Goal: Information Seeking & Learning: Learn about a topic

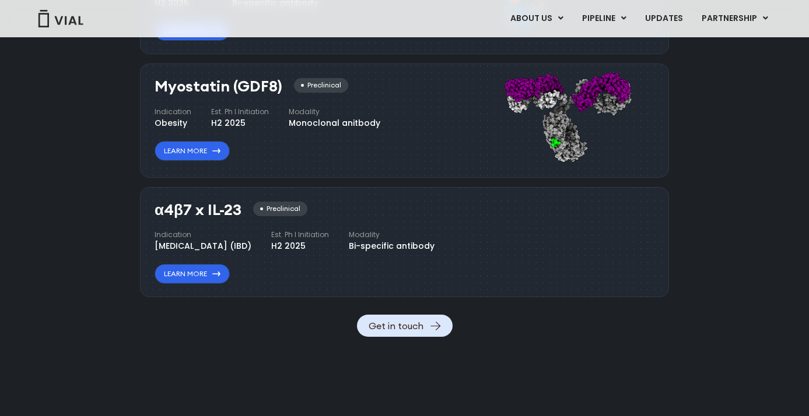
scroll to position [1301, 0]
drag, startPoint x: 155, startPoint y: 210, endPoint x: 236, endPoint y: 208, distance: 81.1
click at [236, 208] on h3 "α4β7 x IL-23" at bounding box center [197, 209] width 87 height 17
click at [223, 209] on h3 "α4β7 x IL-23" at bounding box center [197, 209] width 87 height 17
drag, startPoint x: 159, startPoint y: 210, endPoint x: 240, endPoint y: 205, distance: 81.2
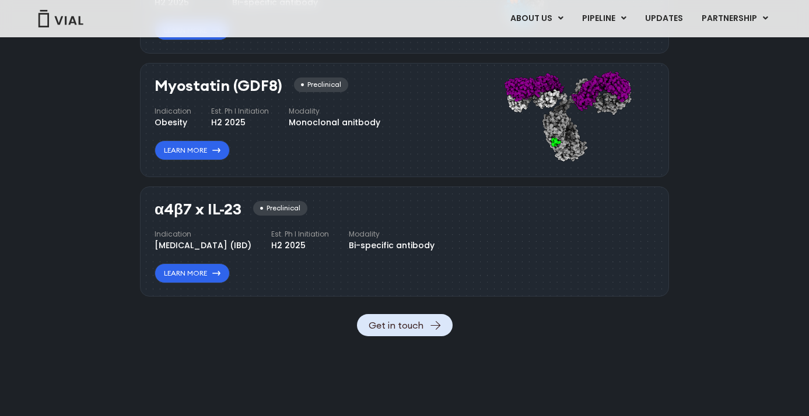
click at [240, 205] on h3 "α4β7 x IL-23" at bounding box center [197, 209] width 87 height 17
copy h3 "α4β7 x IL-23"
click at [178, 283] on link "Learn More" at bounding box center [191, 274] width 75 height 20
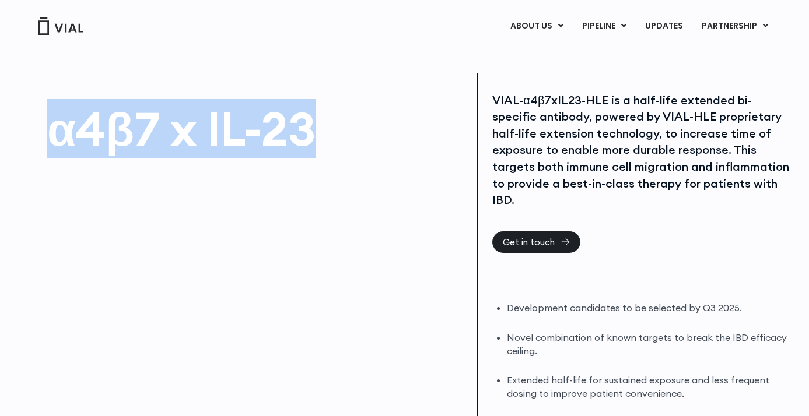
drag, startPoint x: 48, startPoint y: 135, endPoint x: 337, endPoint y: 131, distance: 289.2
click at [339, 131] on h1 "α4β7 x IL-23" at bounding box center [256, 129] width 418 height 47
copy h1 "α4β7 x IL-23"
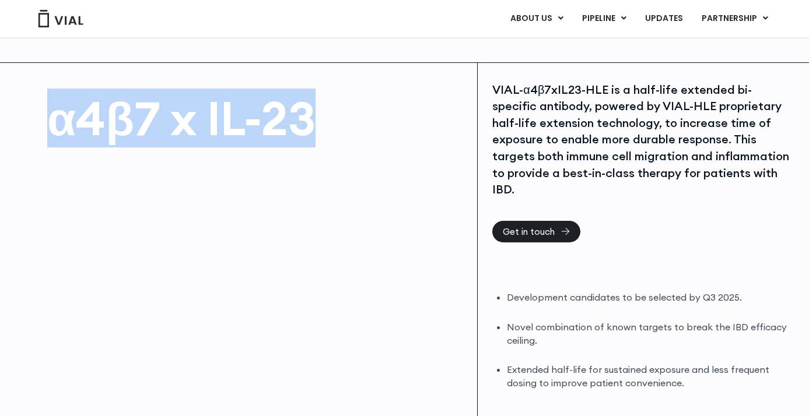
scroll to position [19, 0]
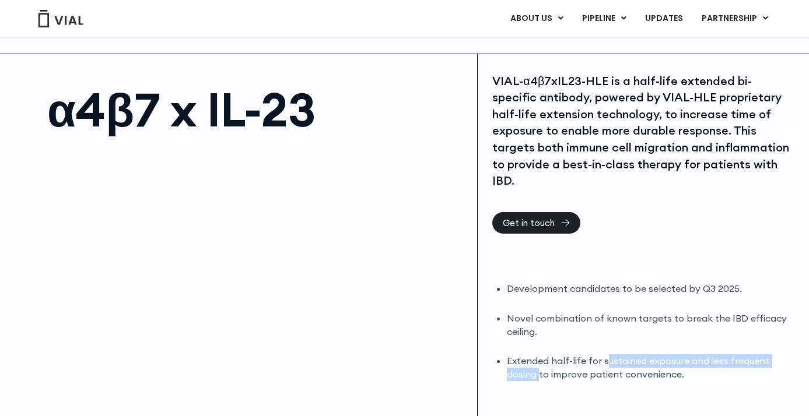
drag, startPoint x: 604, startPoint y: 345, endPoint x: 538, endPoint y: 360, distance: 68.0
click at [538, 360] on li "Extended half-life for sustained exposure and less frequent dosing to improve p…" at bounding box center [650, 367] width 287 height 27
click at [603, 354] on li "Extended half-life for sustained exposure and less frequent dosing to improve p…" at bounding box center [650, 367] width 287 height 27
drag, startPoint x: 596, startPoint y: 348, endPoint x: 536, endPoint y: 362, distance: 61.7
click at [536, 362] on li "Extended half-life for sustained exposure and less frequent dosing to improve p…" at bounding box center [650, 367] width 287 height 27
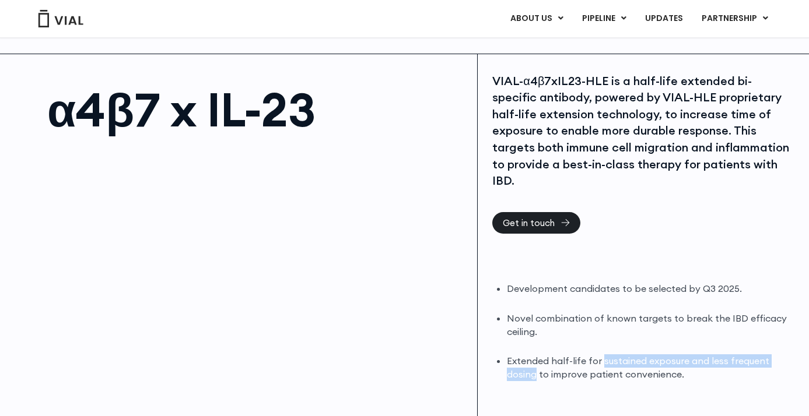
copy li "sustained exposure and less frequent dosing"
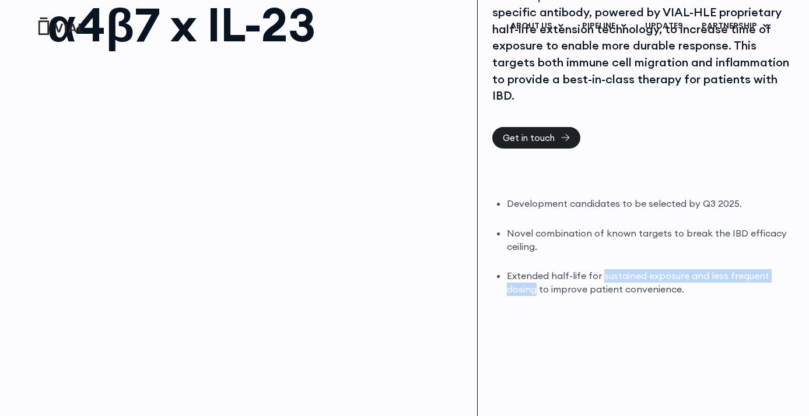
scroll to position [0, 0]
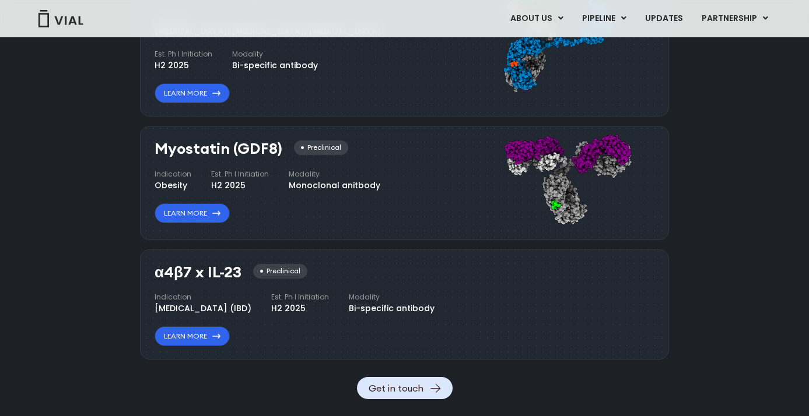
scroll to position [1225, 0]
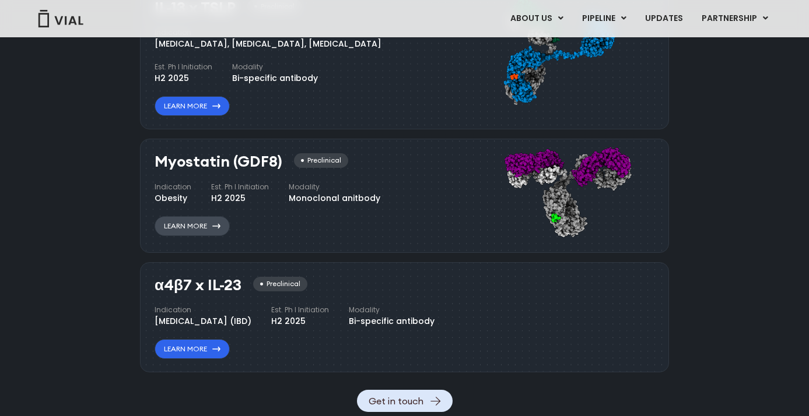
click at [193, 224] on link "Learn More" at bounding box center [191, 226] width 75 height 20
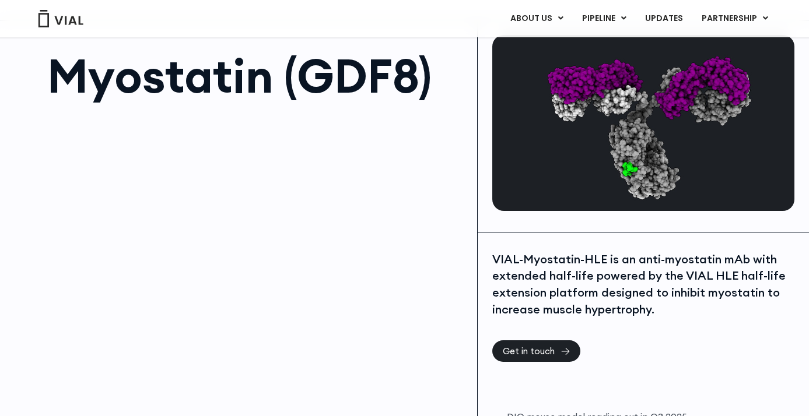
scroll to position [258, 0]
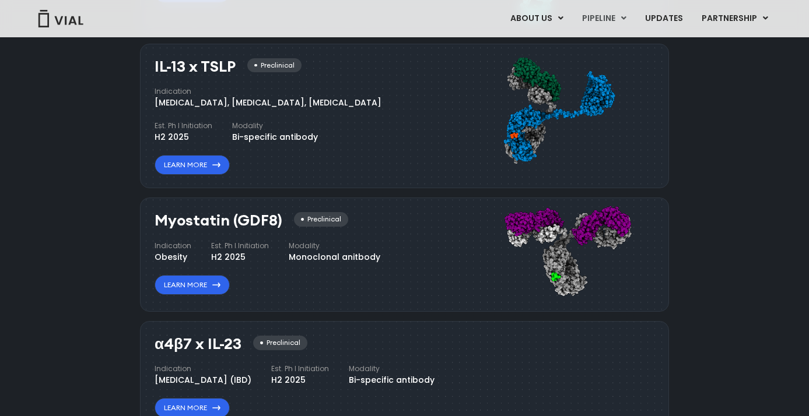
scroll to position [1025, 0]
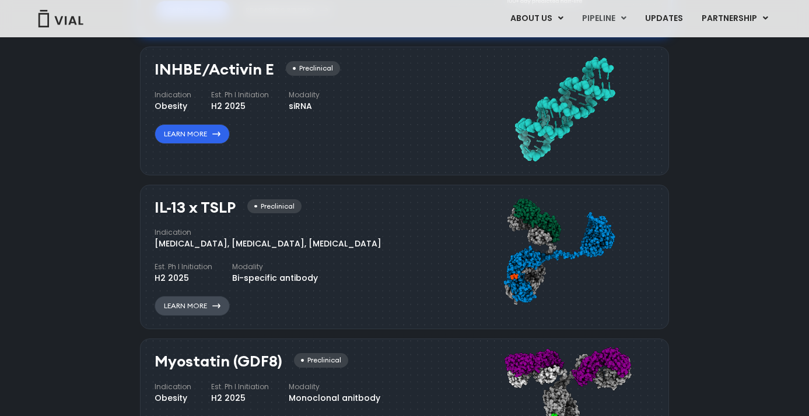
click at [191, 308] on link "Learn More" at bounding box center [191, 306] width 75 height 20
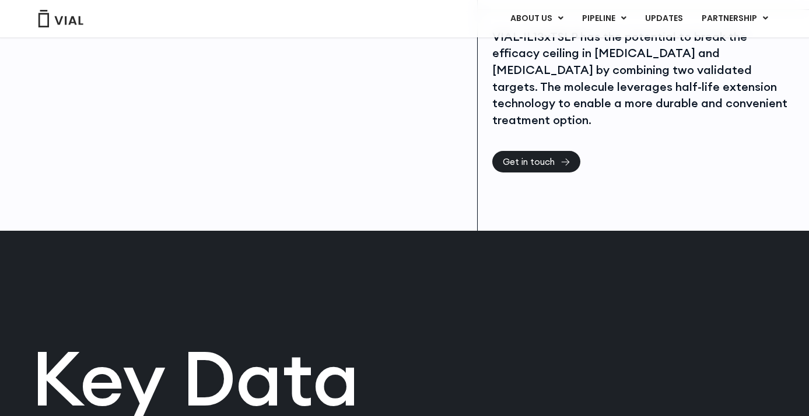
scroll to position [103, 0]
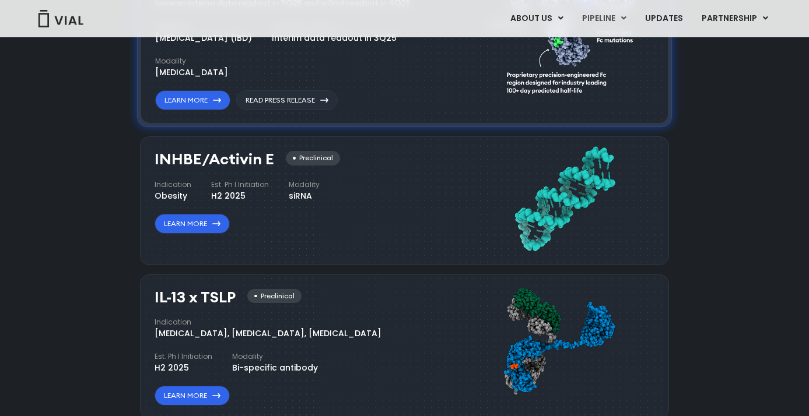
scroll to position [922, 0]
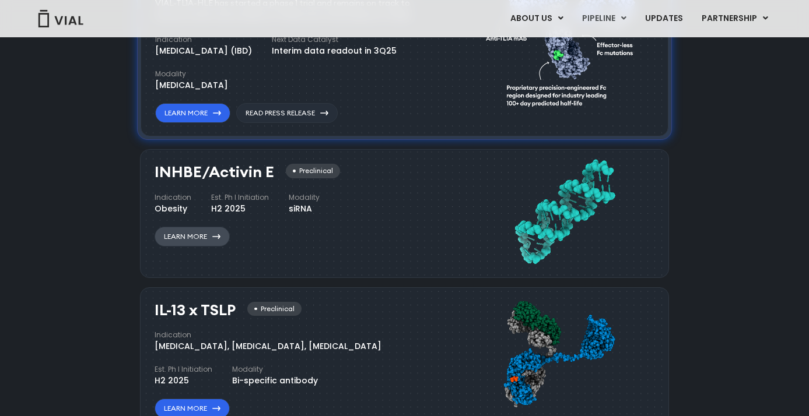
click at [195, 240] on link "Learn More" at bounding box center [191, 237] width 75 height 20
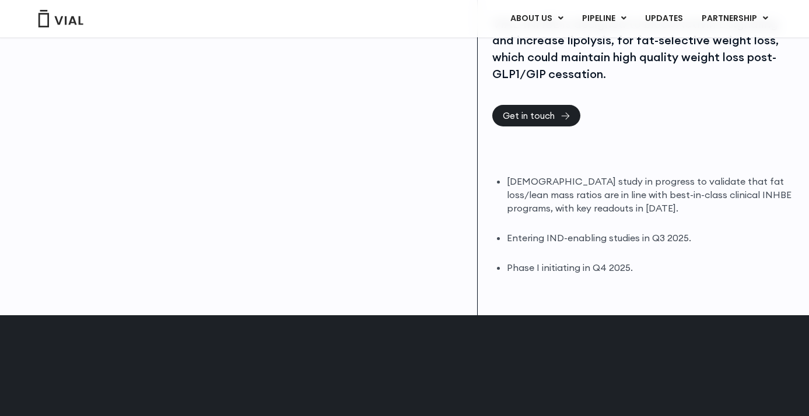
scroll to position [291, 0]
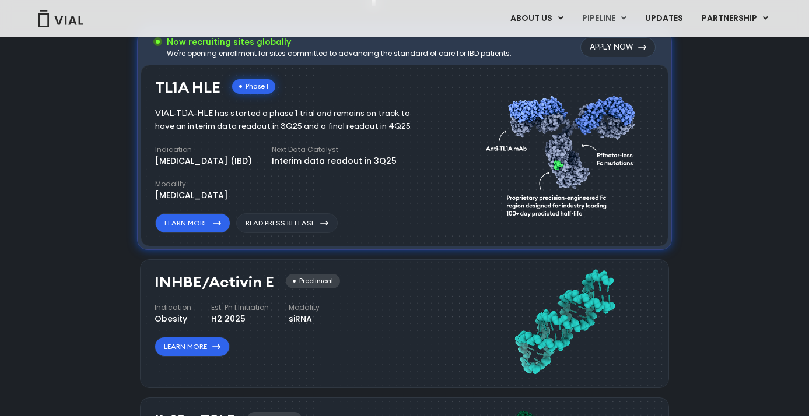
scroll to position [749, 0]
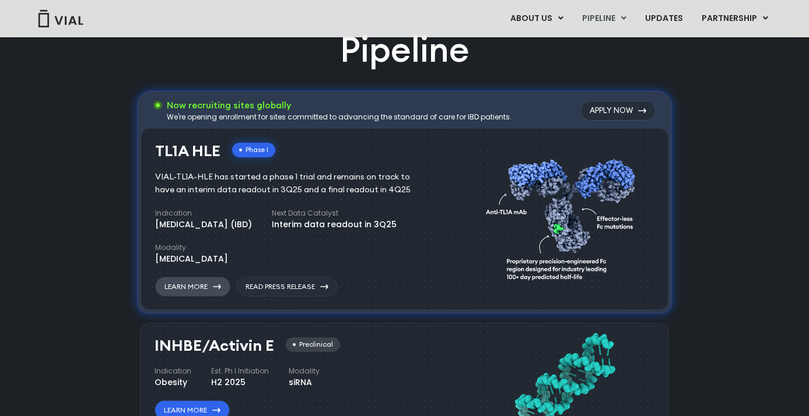
click at [188, 286] on link "Learn More" at bounding box center [192, 287] width 75 height 20
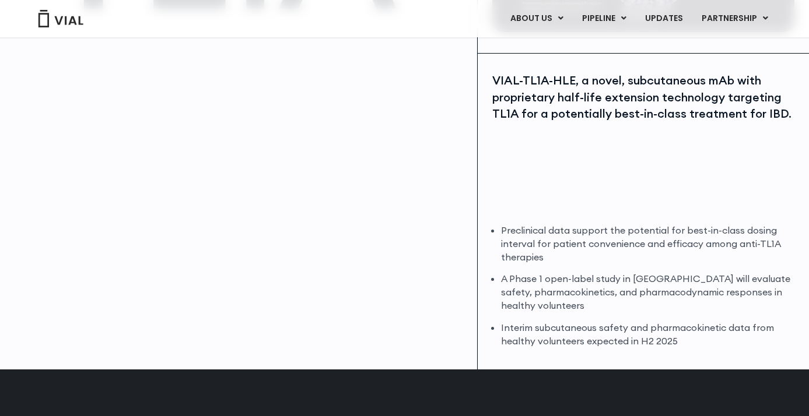
scroll to position [262, 0]
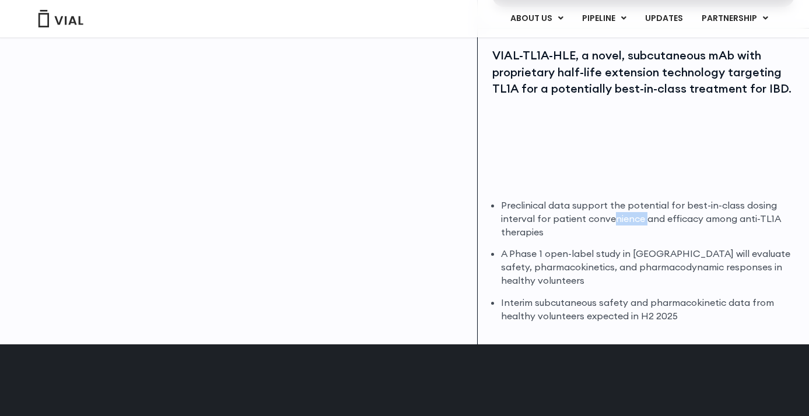
drag, startPoint x: 610, startPoint y: 220, endPoint x: 644, endPoint y: 219, distance: 33.9
click at [644, 219] on li "Preclinical data support the potential for best-in-class dosing interval for pa…" at bounding box center [647, 219] width 293 height 40
click at [596, 227] on li "Preclinical data support the potential for best-in-class dosing interval for pa…" at bounding box center [647, 219] width 293 height 40
drag, startPoint x: 556, startPoint y: 208, endPoint x: 645, endPoint y: 203, distance: 89.9
click at [645, 203] on li "Preclinical data support the potential for best-in-class dosing interval for pa…" at bounding box center [647, 219] width 293 height 40
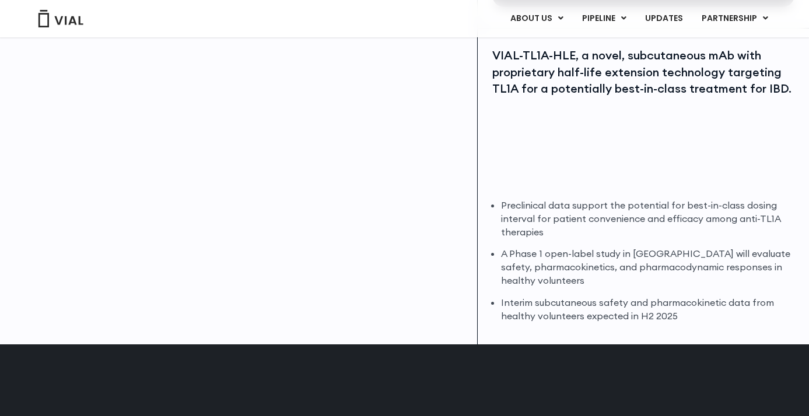
click at [630, 213] on li "Preclinical data support the potential for best-in-class dosing interval for pa…" at bounding box center [647, 219] width 293 height 40
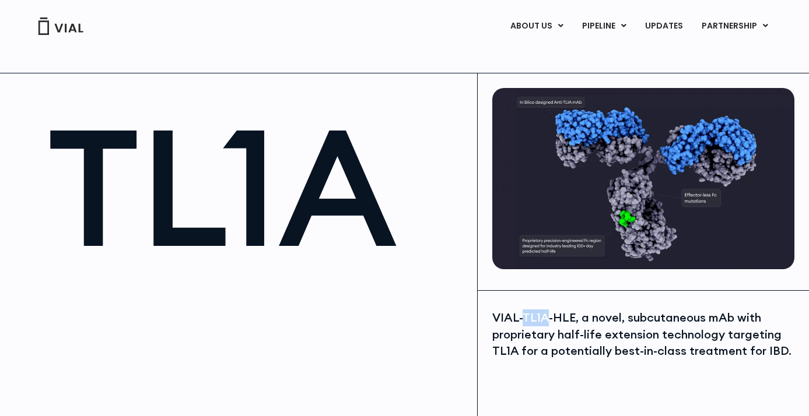
drag, startPoint x: 524, startPoint y: 318, endPoint x: 546, endPoint y: 317, distance: 22.2
click at [546, 317] on div "VIAL-TL1A-HLE, a novel, subcutaneous mAb with proprietary half-life extension t…" at bounding box center [643, 335] width 302 height 50
copy div "TL1A"
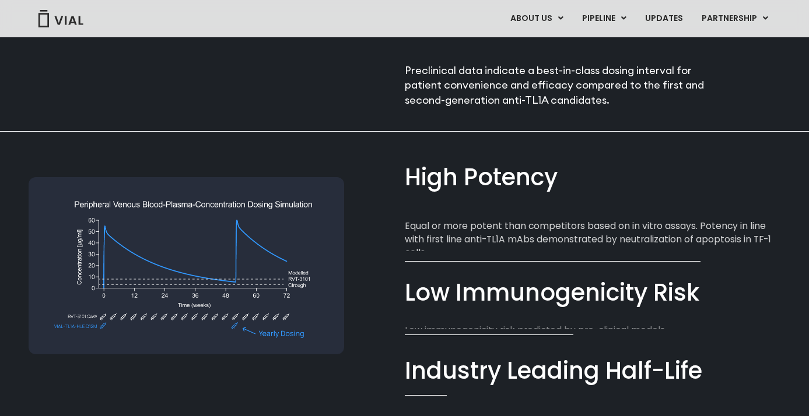
scroll to position [761, 0]
click at [416, 254] on div "High Potency​ Equal or more potent than competitors based on in vitro assays. P…" at bounding box center [593, 215] width 376 height 111
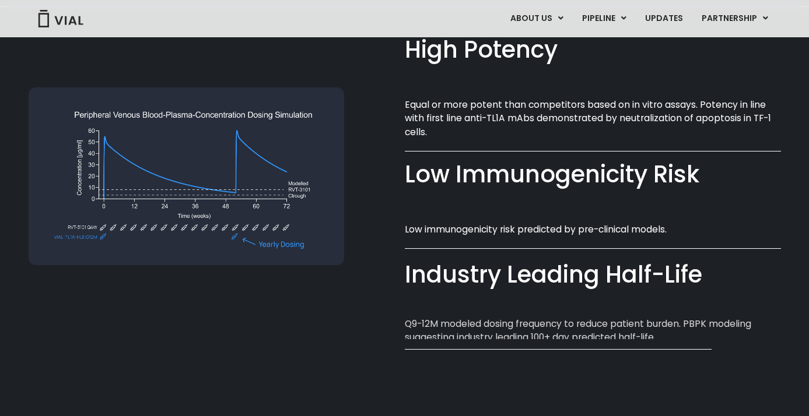
scroll to position [887, 0]
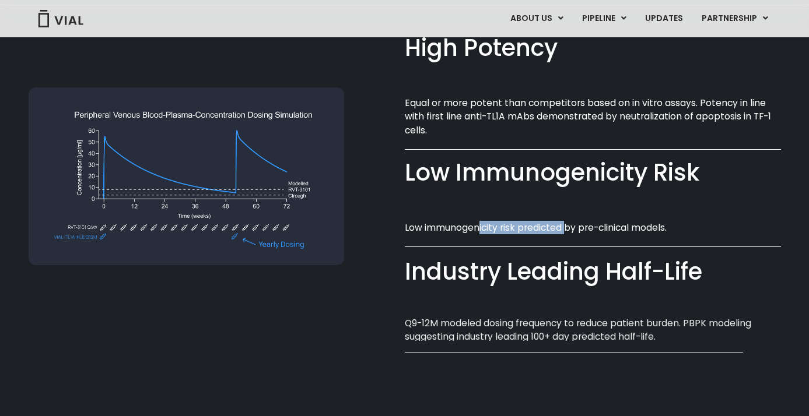
drag, startPoint x: 479, startPoint y: 227, endPoint x: 565, endPoint y: 224, distance: 85.7
click at [565, 224] on p "Low immunogenicity risk predicted by pre-clinical models.​" at bounding box center [593, 227] width 376 height 13
click at [558, 224] on p "Low immunogenicity risk predicted by pre-clinical models.​" at bounding box center [593, 227] width 376 height 13
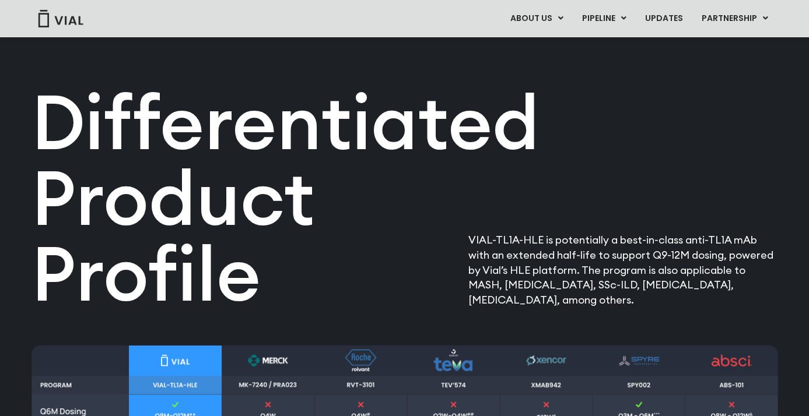
scroll to position [1559, 0]
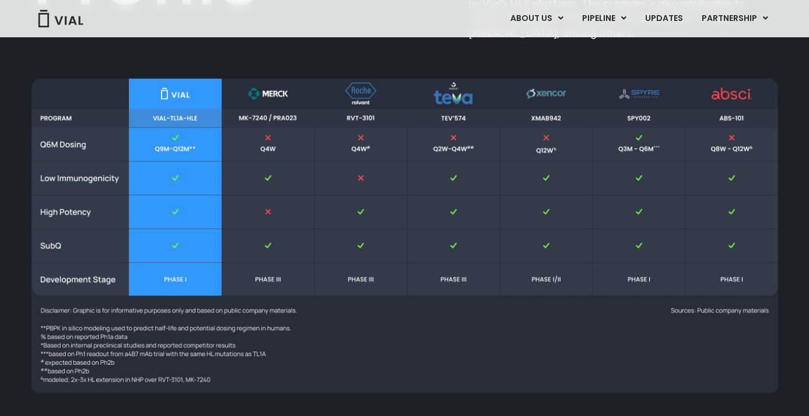
click at [51, 212] on img at bounding box center [404, 235] width 746 height 315
click at [83, 174] on img at bounding box center [404, 235] width 746 height 315
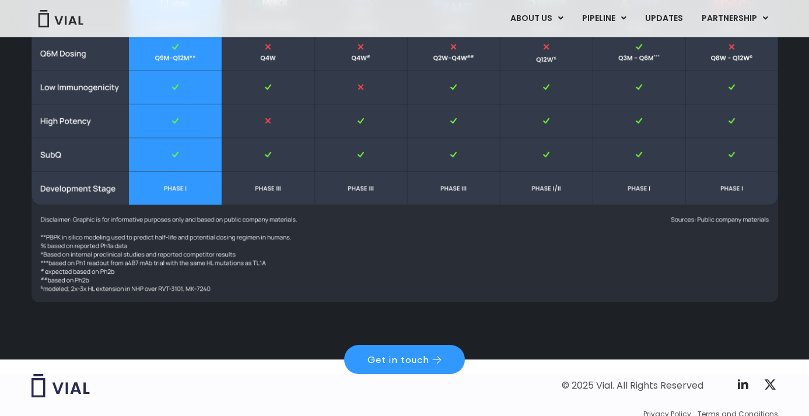
scroll to position [1696, 0]
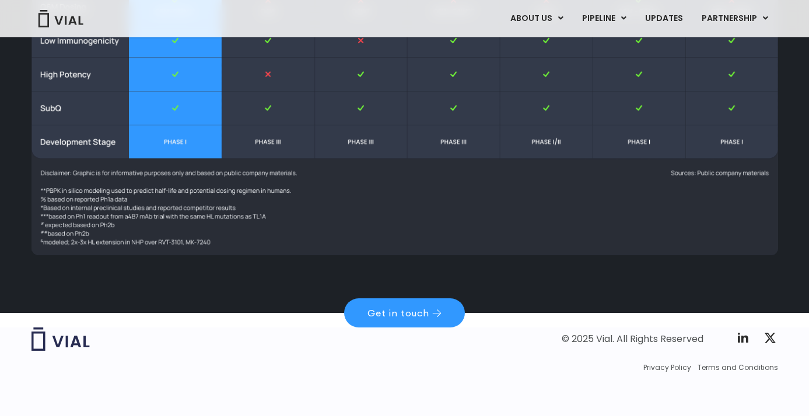
click at [187, 212] on img at bounding box center [404, 98] width 746 height 315
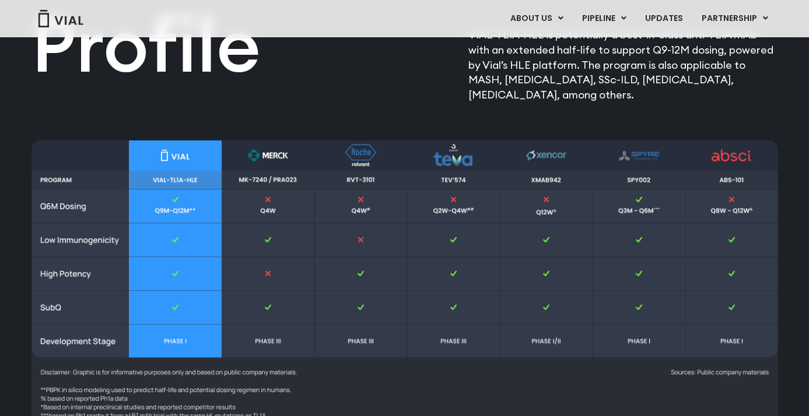
scroll to position [1701, 0]
